Goal: Information Seeking & Learning: Understand process/instructions

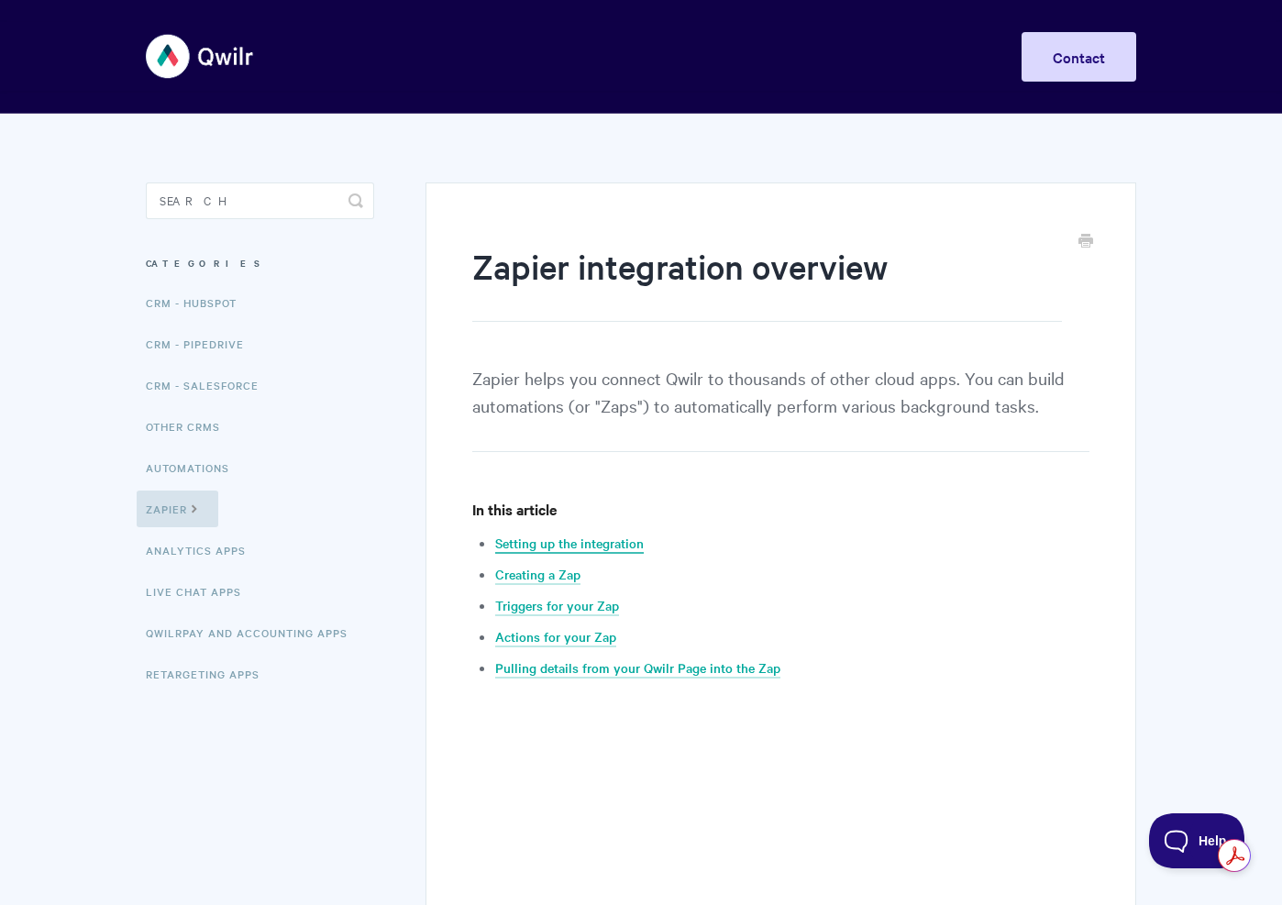
click at [535, 545] on link "Setting up the integration" at bounding box center [569, 544] width 149 height 20
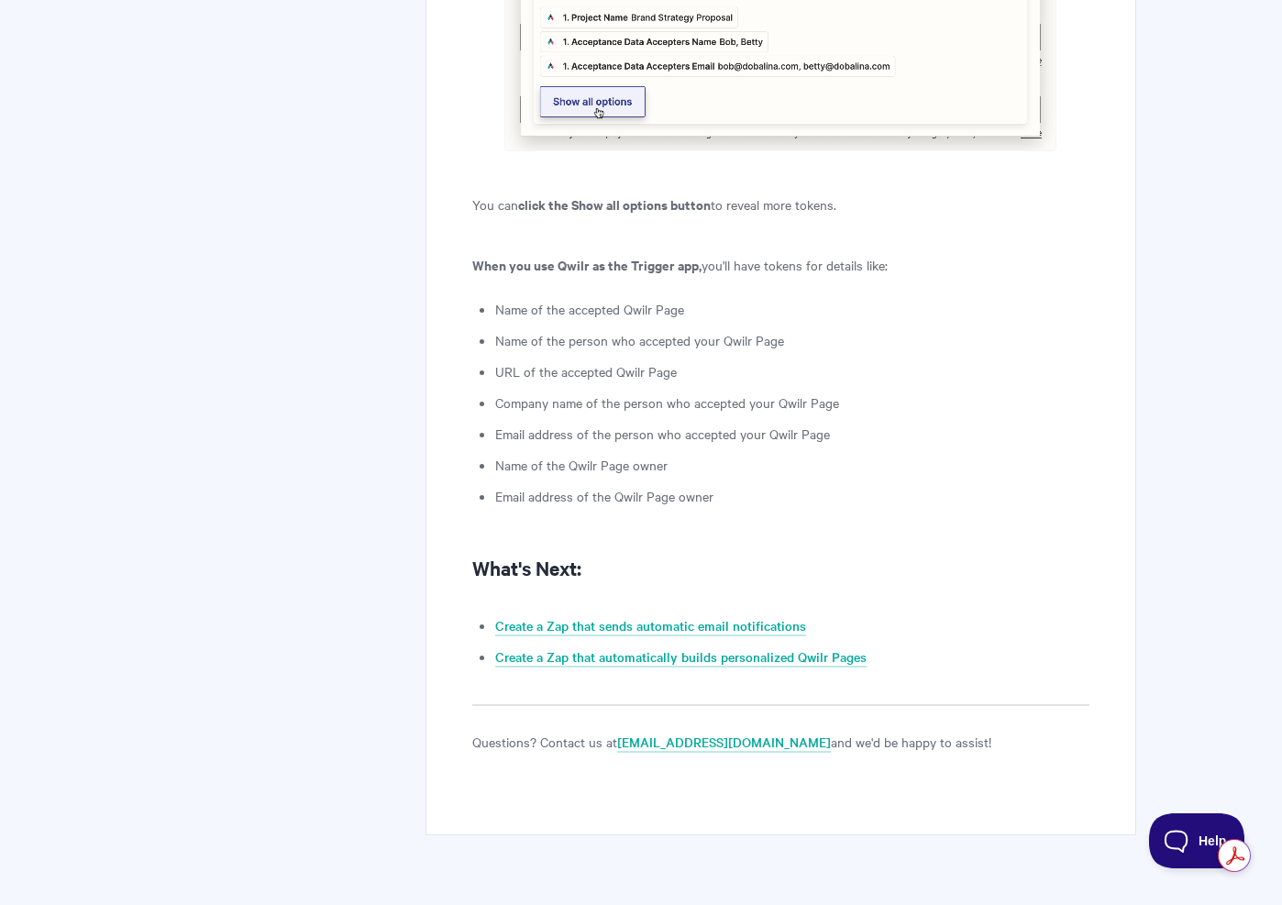
scroll to position [4411, 0]
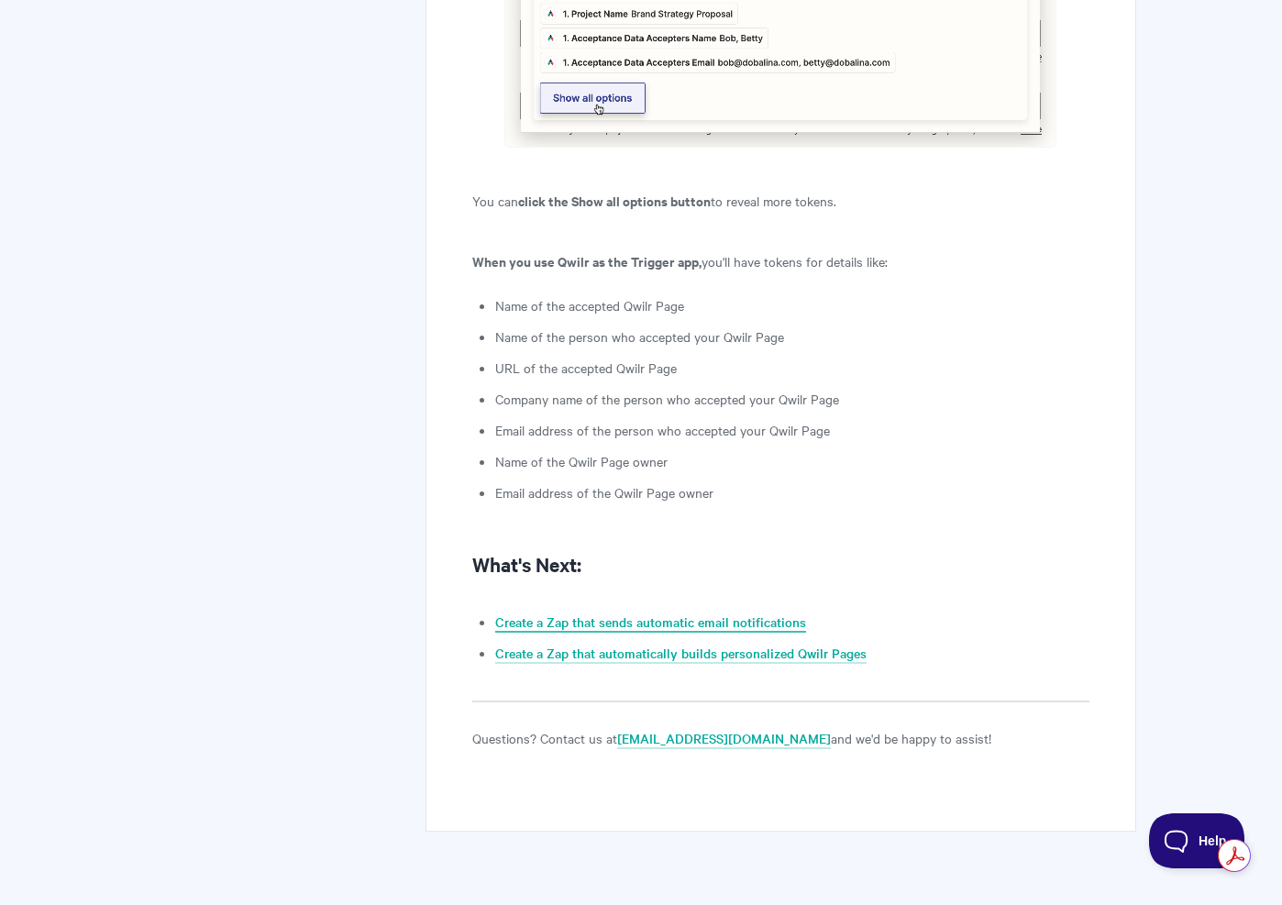
click at [746, 612] on link "Create a Zap that sends automatic email notifications" at bounding box center [650, 622] width 311 height 20
click at [675, 644] on link "Create a Zap that automatically builds personalized Qwilr Pages" at bounding box center [680, 654] width 371 height 20
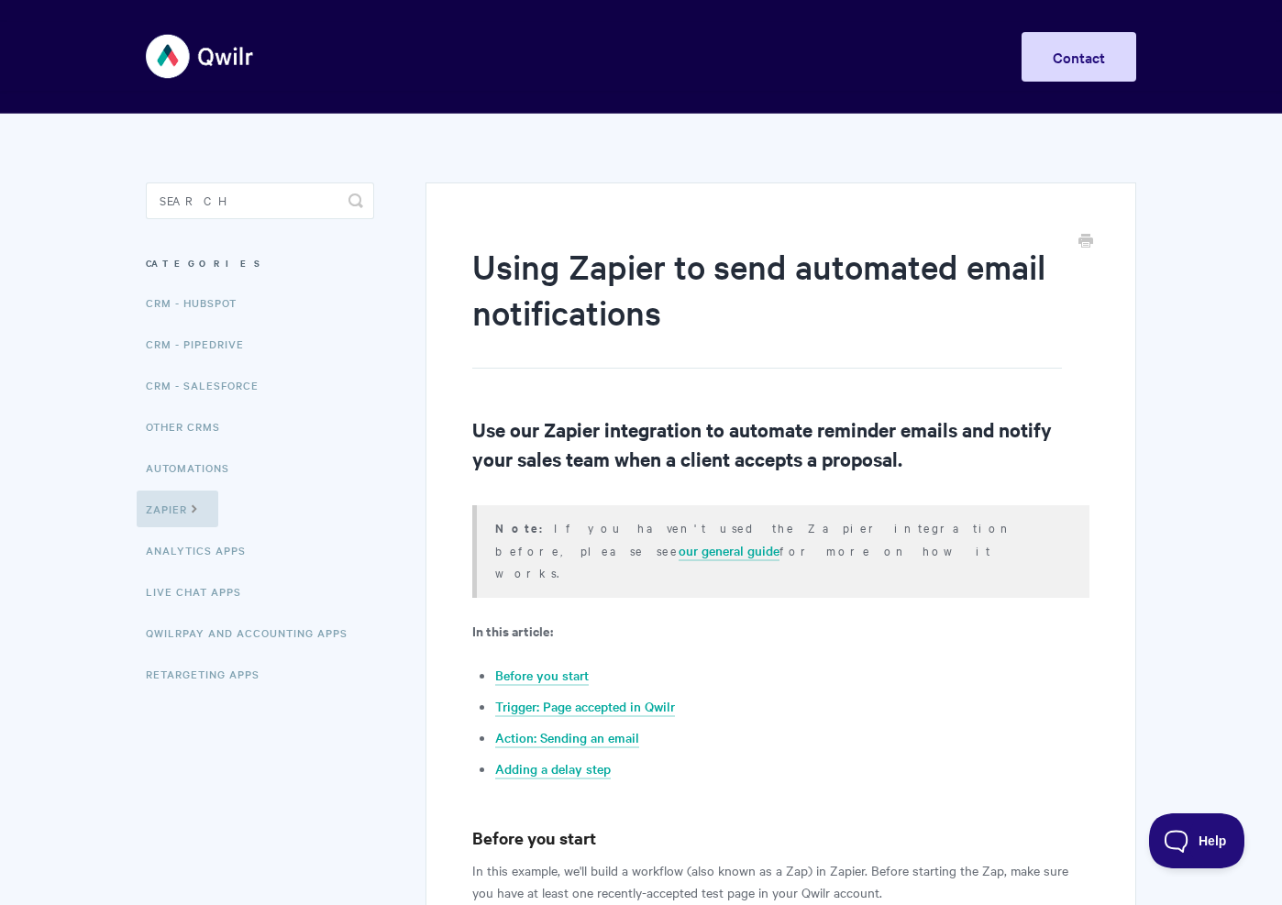
scroll to position [411, 0]
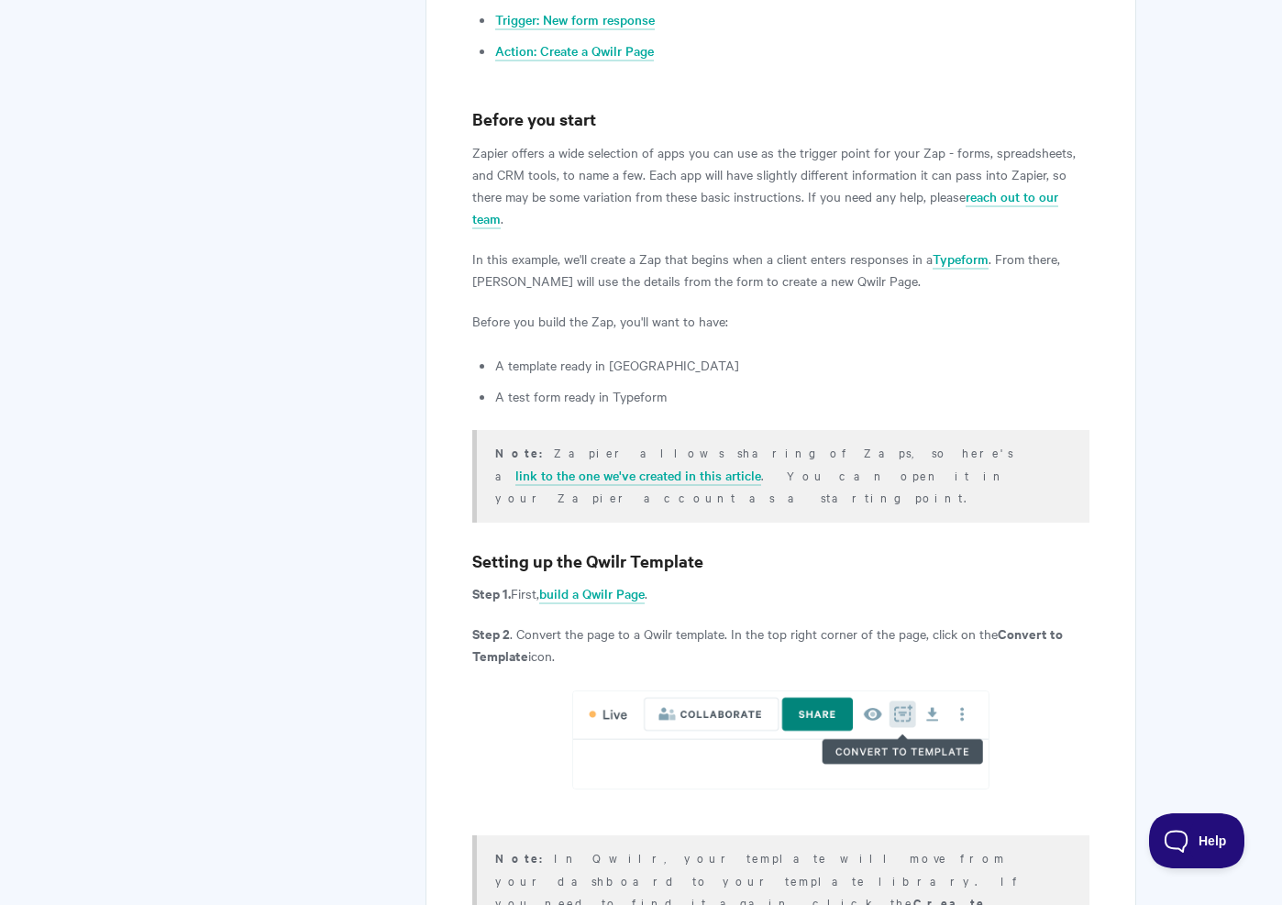
scroll to position [658, 0]
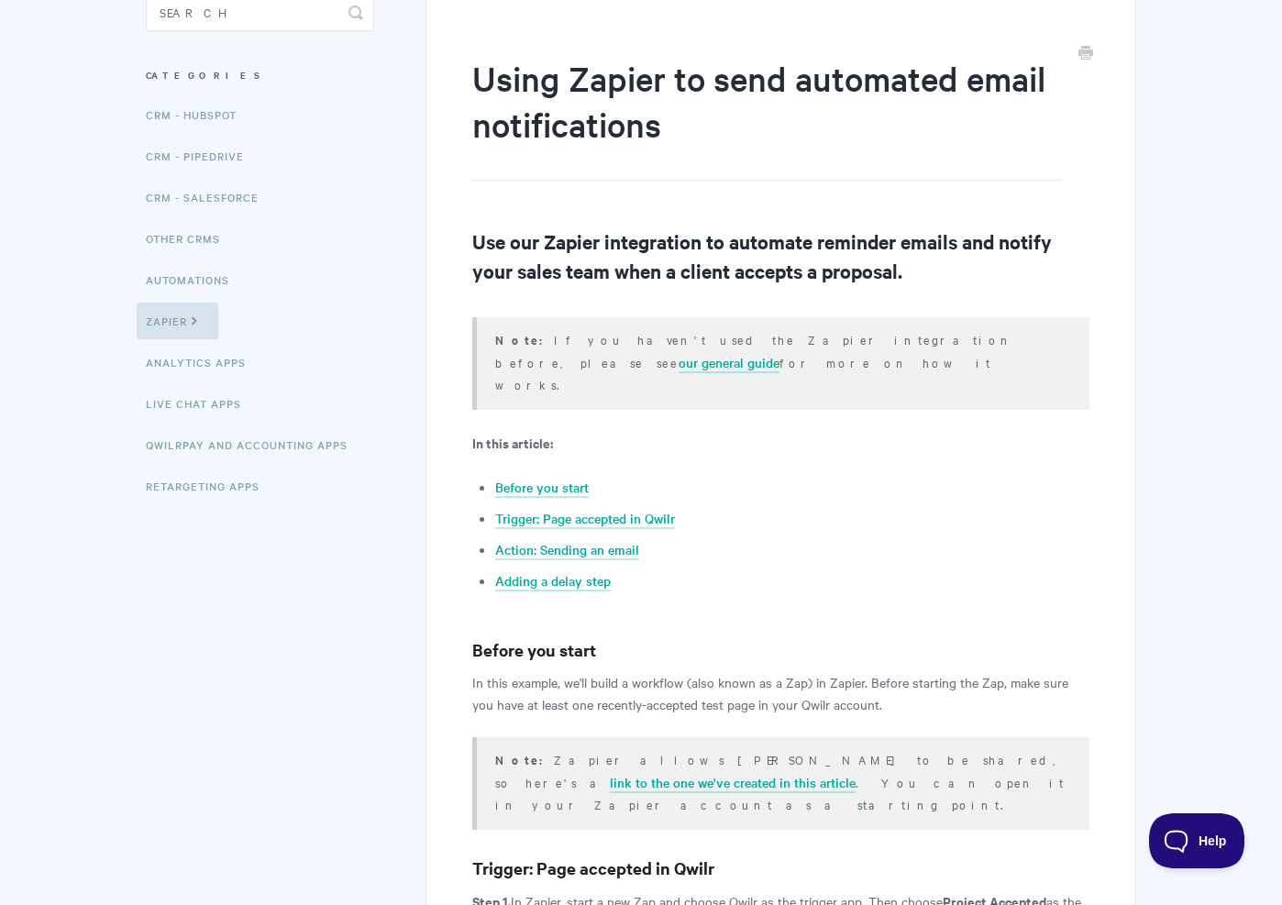
scroll to position [140, 0]
